Goal: Task Accomplishment & Management: Use online tool/utility

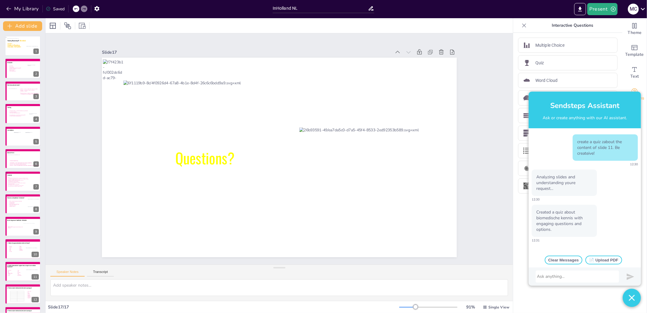
scroll to position [108, 0]
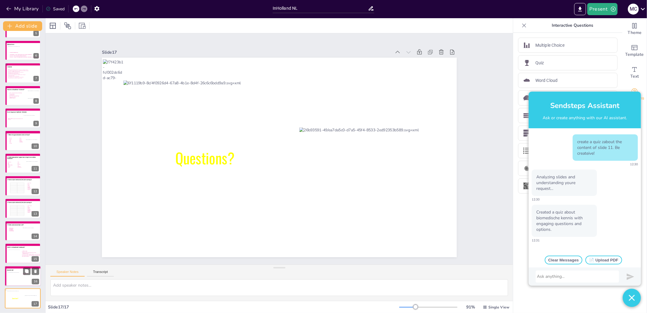
click at [16, 277] on div at bounding box center [15, 278] width 15 height 12
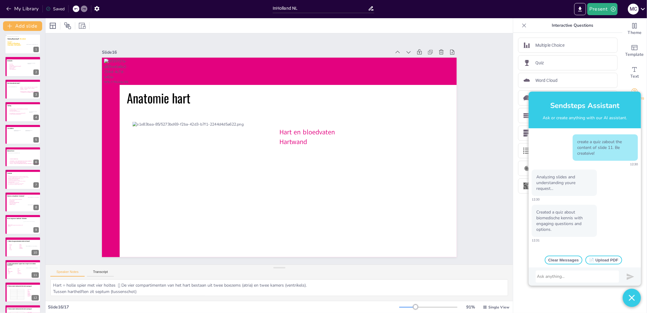
scroll to position [0, 0]
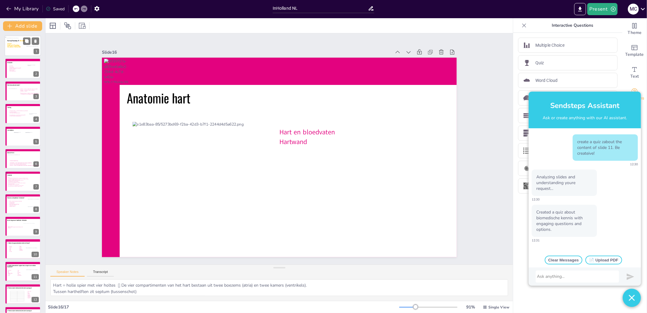
click at [9, 48] on icon at bounding box center [22, 43] width 31 height 11
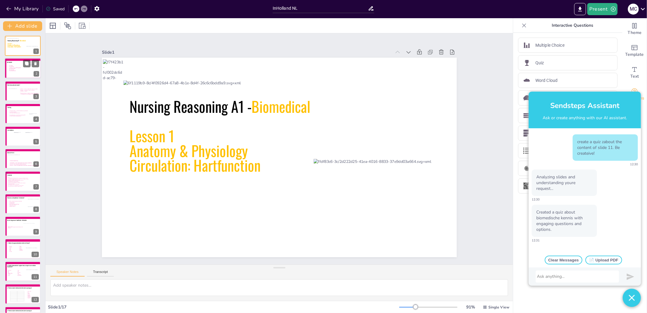
click at [6, 72] on icon at bounding box center [24, 70] width 44 height 23
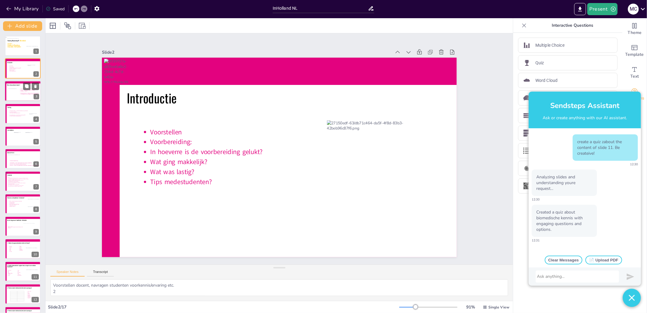
click at [20, 91] on icon at bounding box center [29, 94] width 20 height 11
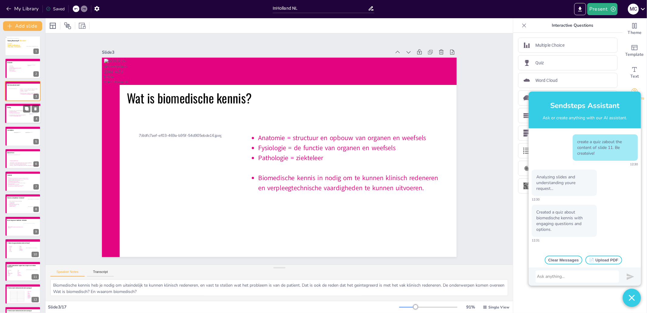
click at [8, 119] on icon at bounding box center [23, 115] width 35 height 18
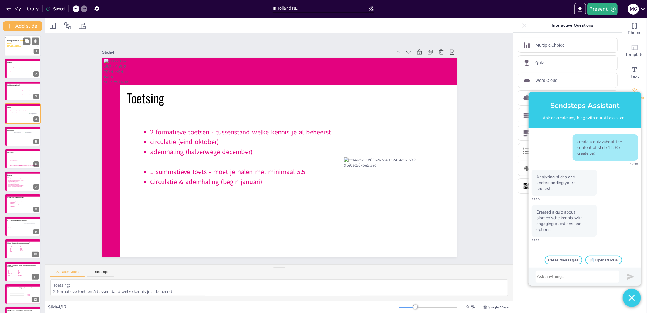
click at [13, 53] on div at bounding box center [25, 47] width 36 height 19
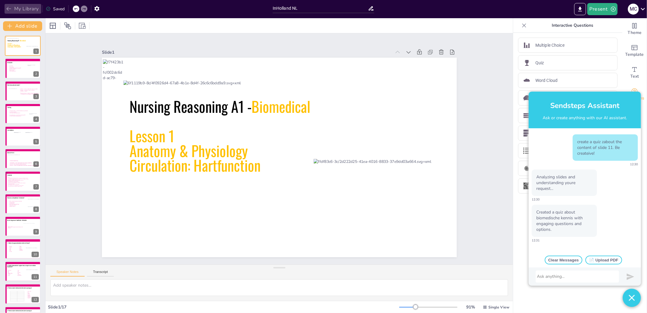
click at [26, 11] on button "My Library" at bounding box center [23, 9] width 37 height 10
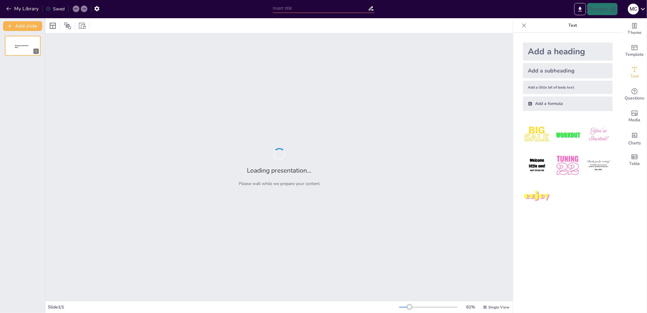
type input "test"
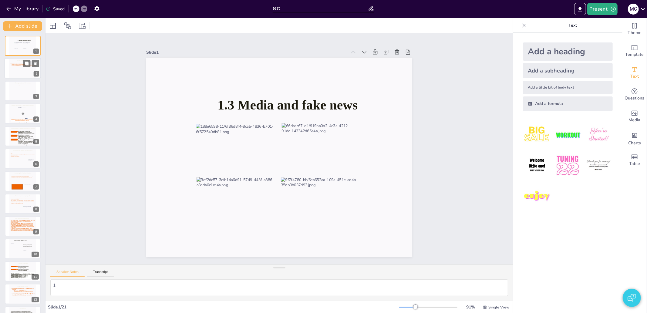
click at [12, 73] on icon at bounding box center [22, 70] width 25 height 14
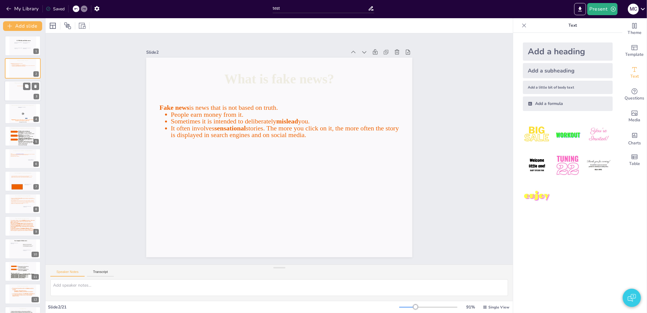
click at [13, 89] on icon at bounding box center [22, 93] width 25 height 14
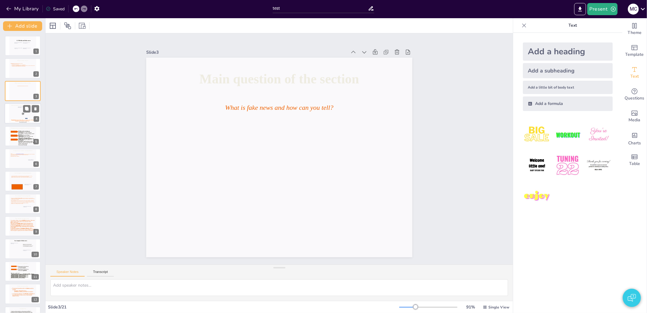
click at [12, 113] on div at bounding box center [22, 113] width 27 height 21
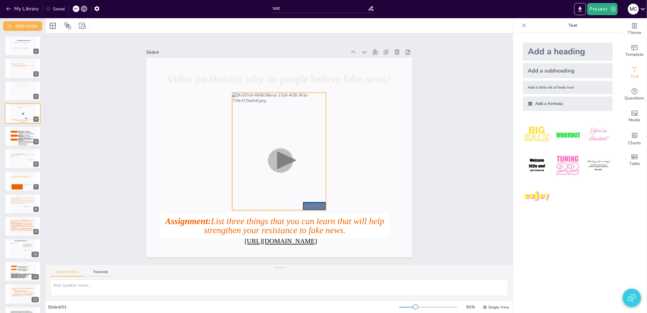
click at [236, 145] on div at bounding box center [277, 150] width 150 height 145
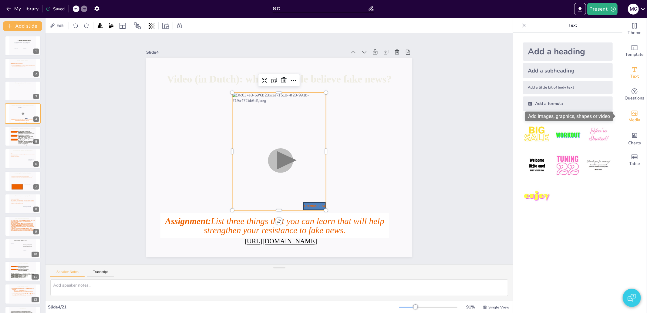
click at [633, 117] on span "Media" at bounding box center [635, 120] width 12 height 7
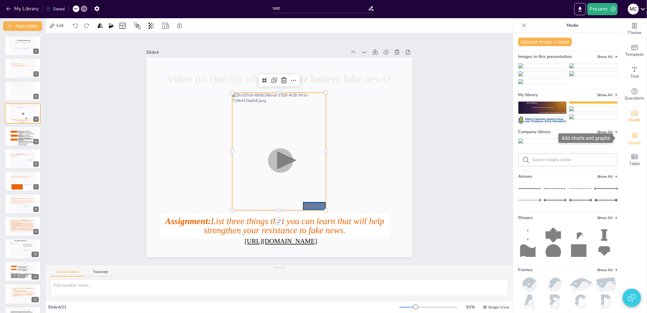
click at [633, 141] on span "Charts" at bounding box center [634, 143] width 13 height 7
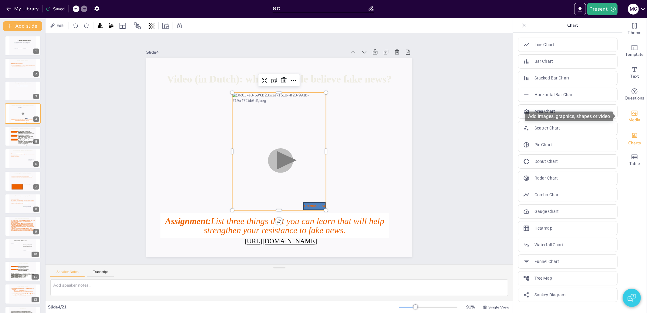
click at [629, 119] on span "Media" at bounding box center [635, 120] width 12 height 7
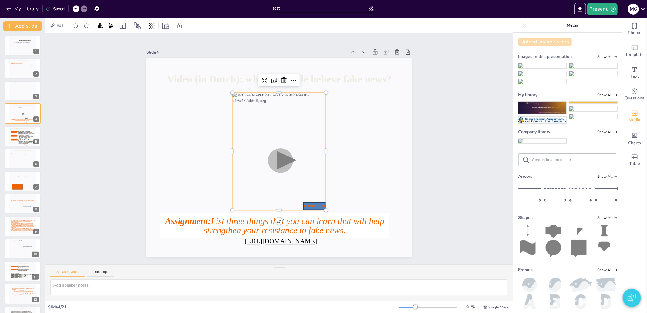
click at [544, 41] on button "Upload image / video" at bounding box center [545, 42] width 54 height 8
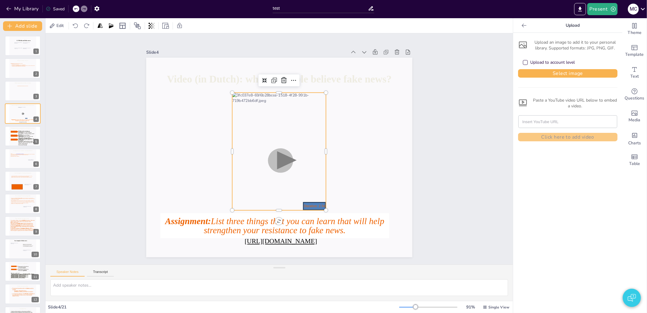
click at [547, 123] on input "text" at bounding box center [567, 122] width 91 height 12
click at [236, 162] on icon at bounding box center [188, 108] width 96 height 105
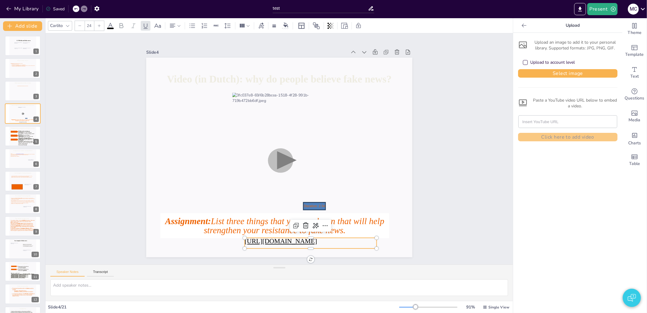
click at [306, 239] on icon at bounding box center [249, 244] width 113 height 86
click at [318, 239] on icon at bounding box center [300, 246] width 133 height 25
click at [201, 206] on span "https://vimeo.com/506741873" at bounding box center [189, 169] width 22 height 72
copy span "https://vimeo.com/506741873"
click at [571, 122] on input "text" at bounding box center [567, 122] width 91 height 12
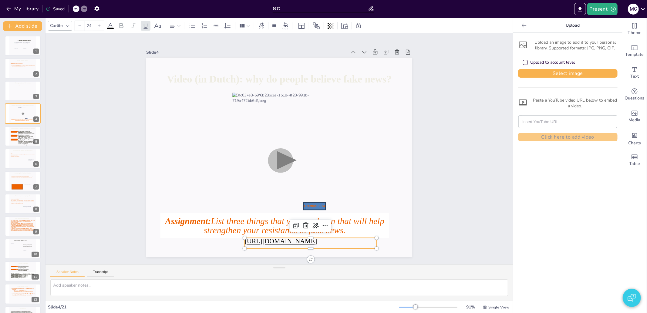
paste input "https://vimeo.com/506741873"
click at [577, 121] on input "https://vimeo.com/506741873" at bounding box center [567, 122] width 91 height 12
click at [538, 128] on div "https://vimeo.com/506741873 Click here to add video" at bounding box center [567, 126] width 99 height 31
click at [538, 124] on input "https://vimeo.com/506741873" at bounding box center [567, 122] width 91 height 12
paste input "www.youtube.com/watch?v=gTzm3knkjzg"
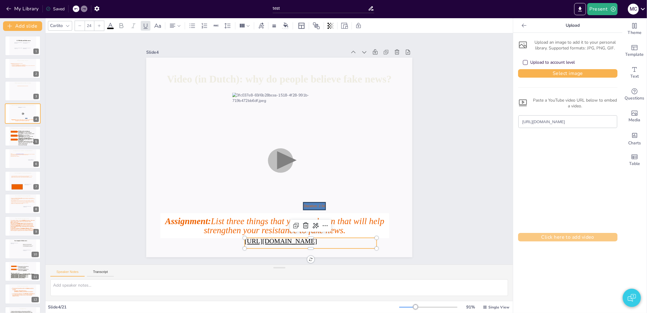
type input "https://www.youtube.com/watch?v=gTzm3knkjzg"
click at [562, 239] on button "Click here to add video" at bounding box center [567, 237] width 99 height 8
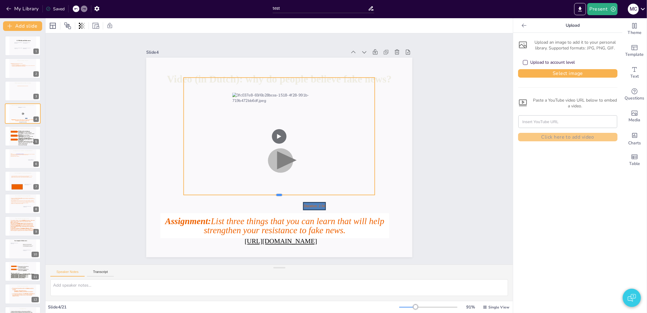
drag, startPoint x: 273, startPoint y: 237, endPoint x: 282, endPoint y: 194, distance: 43.9
click at [282, 179] on div at bounding box center [311, 113] width 145 height 132
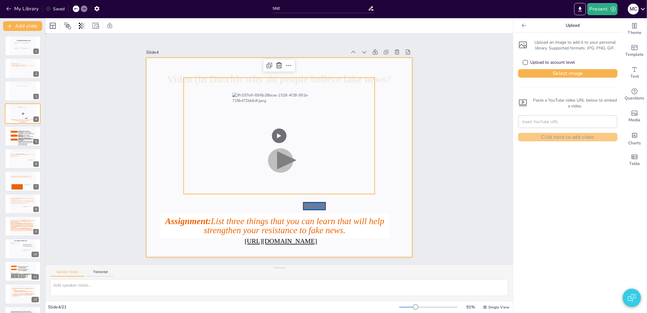
click at [404, 193] on div at bounding box center [271, 152] width 291 height 324
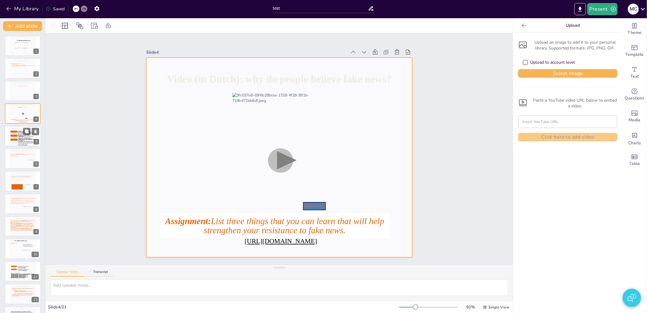
click at [7, 141] on div "Manipulation, propaganda and indoctrination Manipulation Deliberately twisting …" at bounding box center [23, 136] width 36 height 21
type textarea "5"
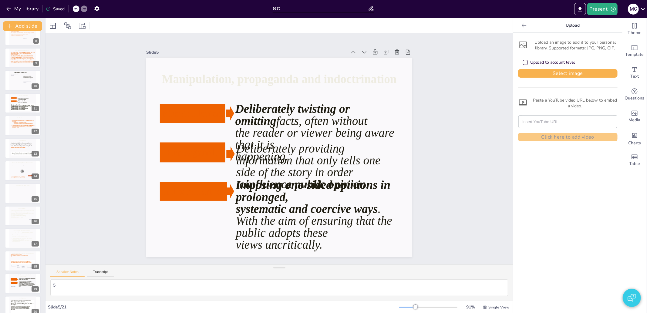
scroll to position [199, 0]
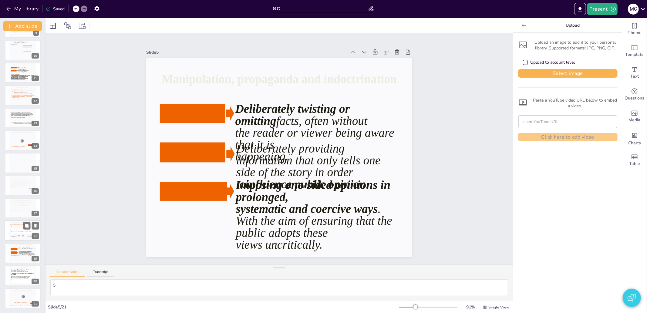
click at [14, 226] on icon at bounding box center [22, 231] width 25 height 14
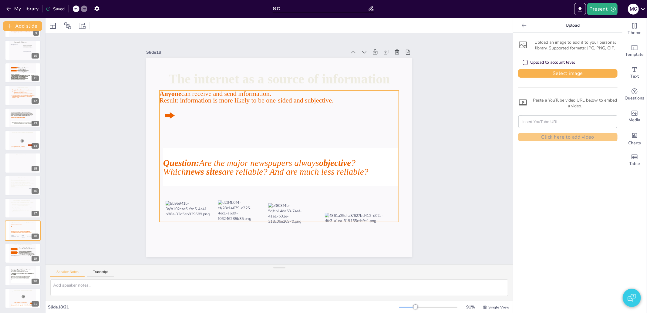
click at [222, 129] on icon at bounding box center [285, 144] width 258 height 266
click at [209, 115] on icon at bounding box center [282, 143] width 273 height 234
click at [118, 149] on div "Slide 1 1.3 Media and fake news Slide 2 What is fake news? Fake news is news th…" at bounding box center [279, 148] width 323 height 505
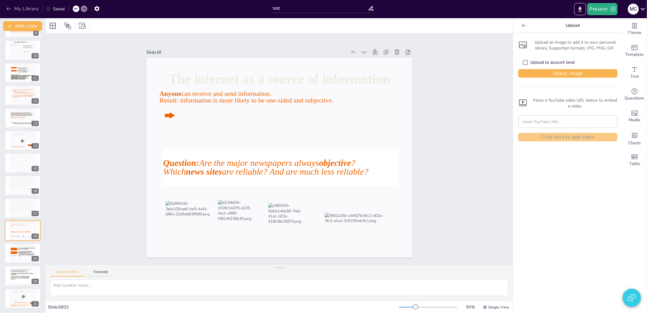
click at [25, 8] on button "My Library" at bounding box center [23, 9] width 37 height 10
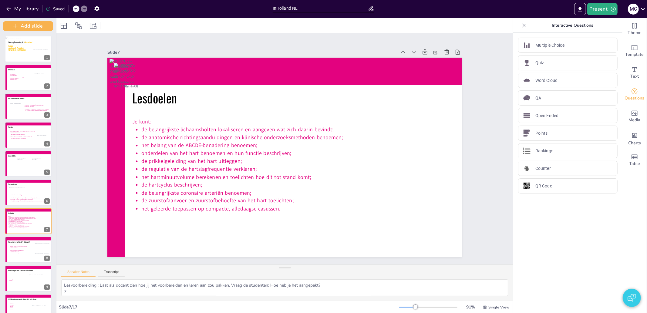
scroll to position [9, 0]
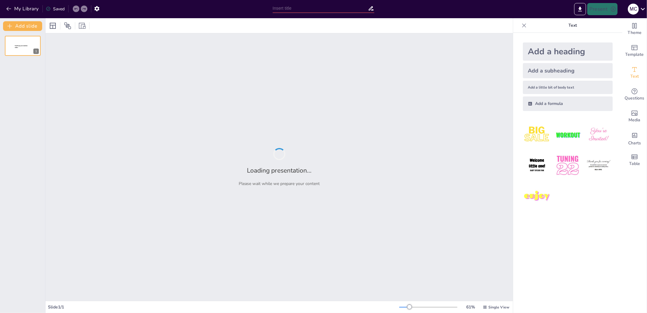
type input "test"
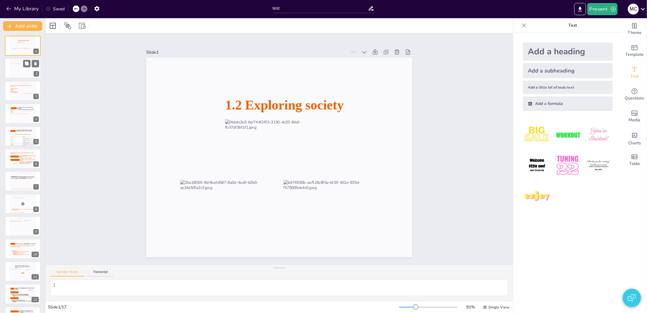
click at [14, 66] on icon at bounding box center [22, 70] width 25 height 14
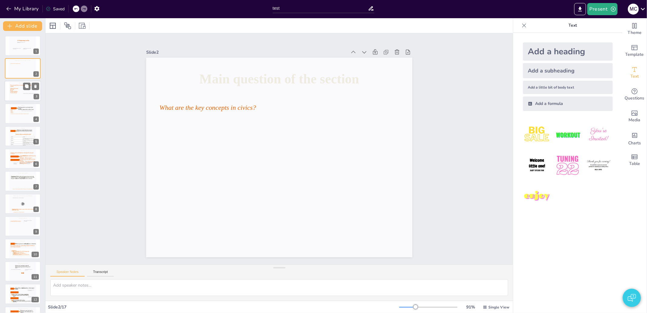
click at [18, 94] on icon at bounding box center [22, 92] width 25 height 14
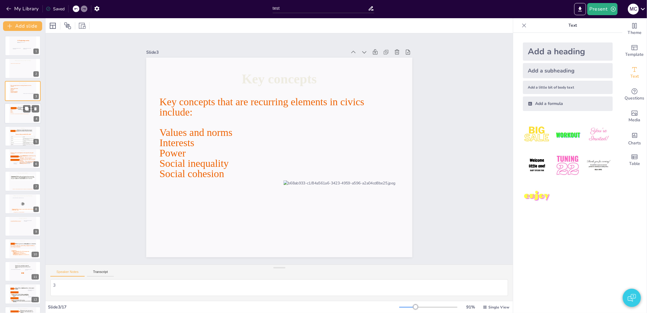
click at [14, 118] on icon at bounding box center [22, 115] width 25 height 14
type textarea "4"
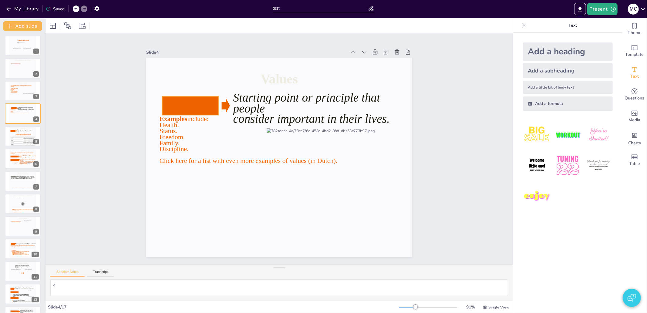
click at [177, 102] on icon at bounding box center [195, 96] width 58 height 25
click at [177, 102] on icon at bounding box center [201, 88] width 59 height 30
click at [229, 70] on span "Value" at bounding box center [242, 57] width 26 height 25
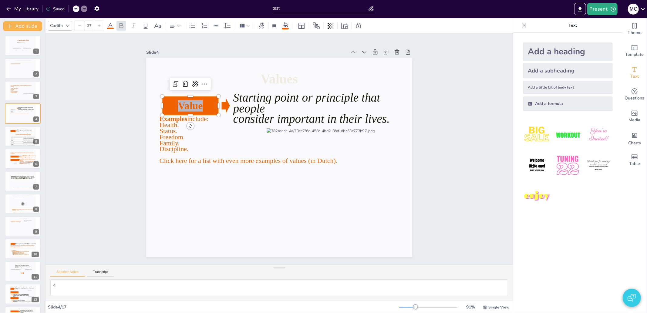
click at [182, 102] on span "Value" at bounding box center [195, 97] width 26 height 14
click at [126, 119] on div "Slide 1 1.2 Exploring society Slide 2 Main question of the section What are the…" at bounding box center [279, 148] width 321 height 247
